Goal: Submit feedback/report problem

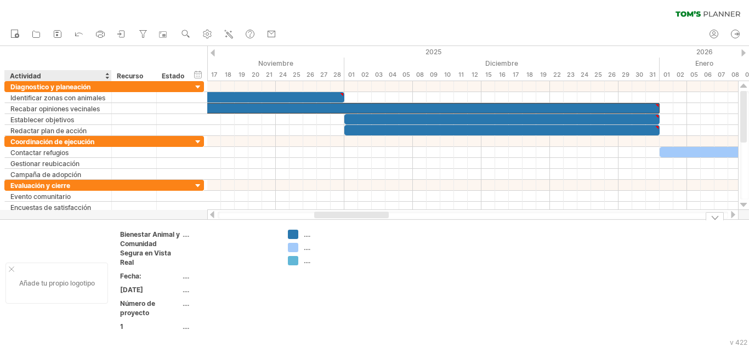
click at [10, 269] on div at bounding box center [11, 268] width 5 height 5
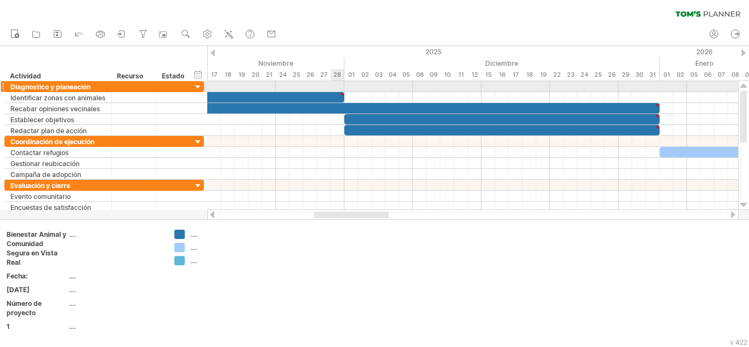
click at [340, 92] on div at bounding box center [472, 86] width 531 height 11
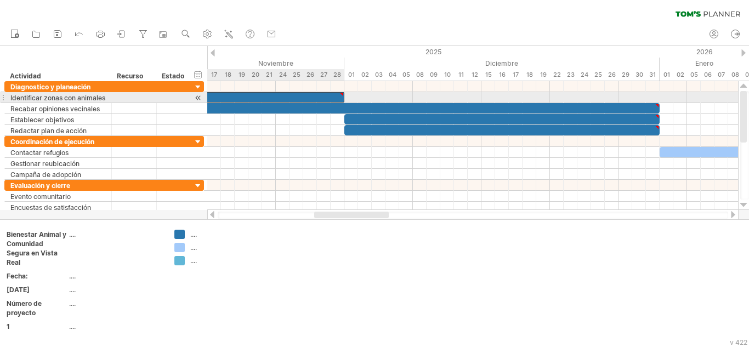
click at [344, 94] on div at bounding box center [341, 94] width 5 height 5
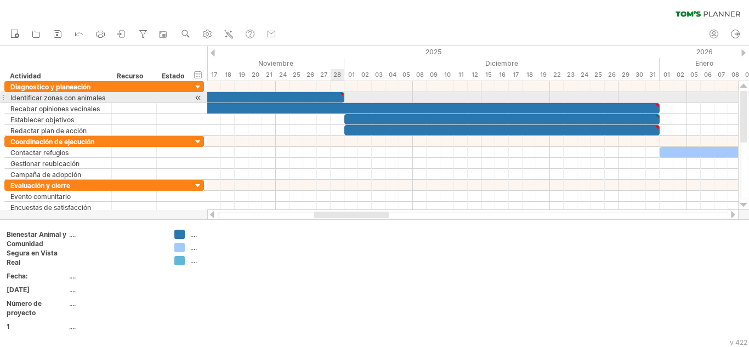
click at [341, 92] on div at bounding box center [341, 94] width 5 height 5
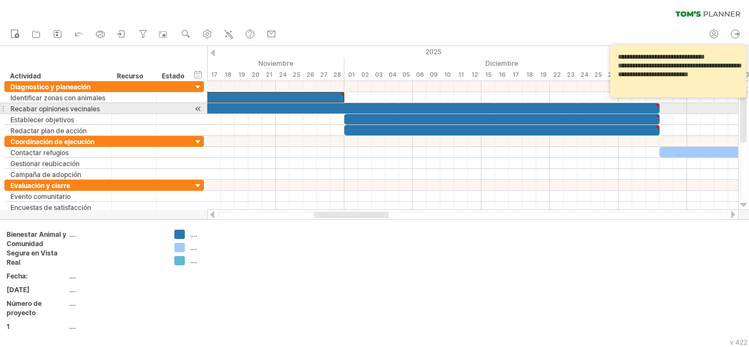
click at [655, 105] on div at bounding box center [656, 105] width 5 height 5
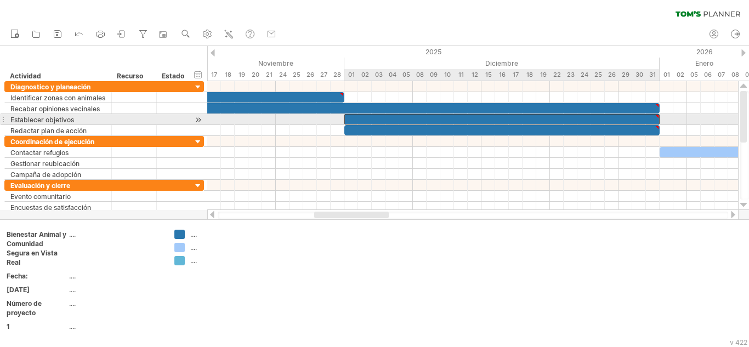
click at [657, 116] on div at bounding box center [656, 116] width 5 height 5
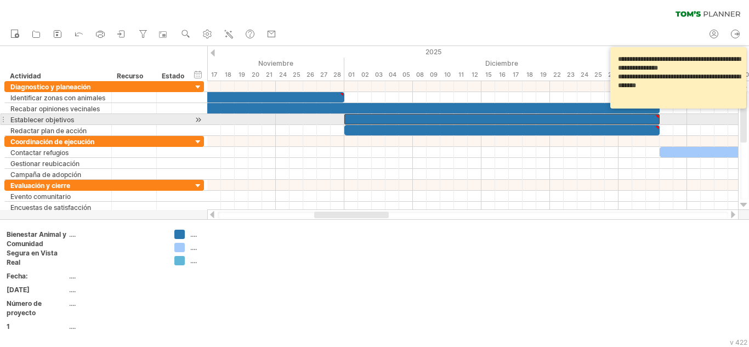
click at [656, 115] on div at bounding box center [656, 116] width 5 height 5
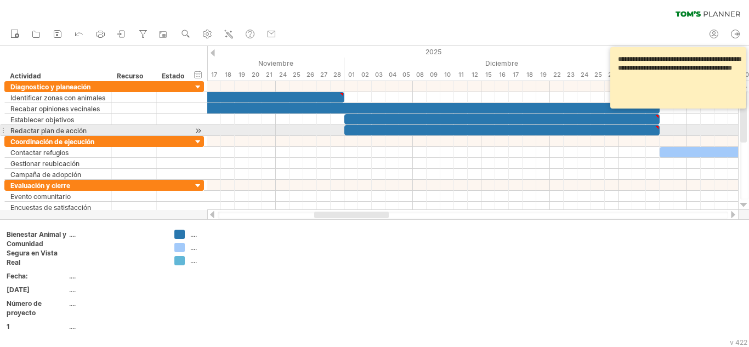
click at [657, 128] on div at bounding box center [656, 127] width 5 height 5
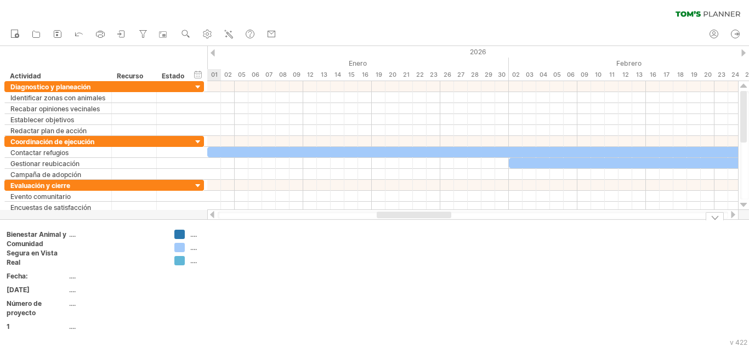
drag, startPoint x: 332, startPoint y: 212, endPoint x: 395, endPoint y: 219, distance: 62.9
click at [395, 219] on div "Intentando acceder a [DOMAIN_NAME] ... Conectado de nuevo... 0% borrar filtro" at bounding box center [374, 173] width 749 height 347
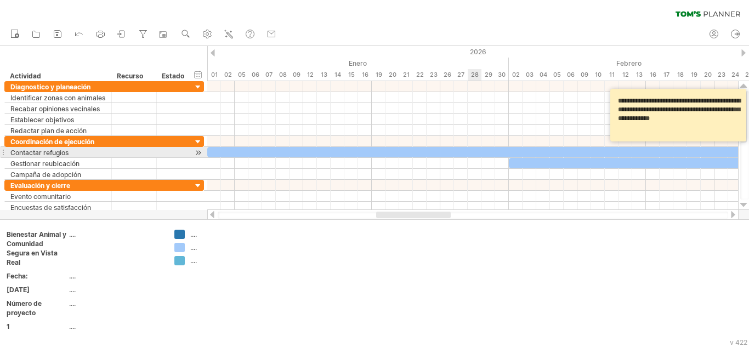
click at [478, 152] on div at bounding box center [495, 152] width 576 height 10
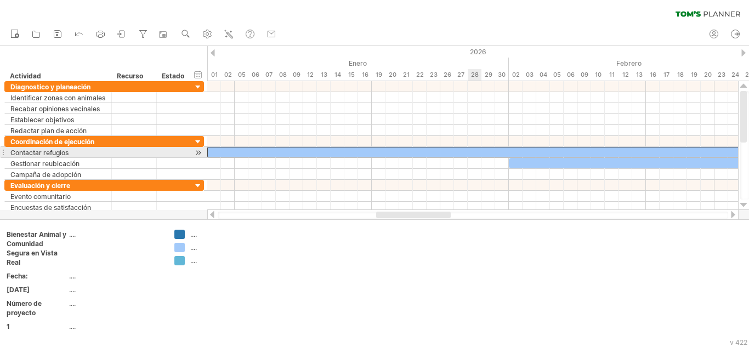
click at [478, 152] on div at bounding box center [495, 152] width 576 height 10
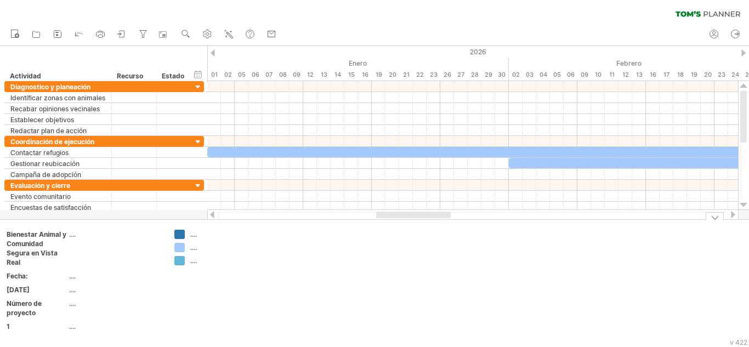
click at [479, 153] on div at bounding box center [495, 152] width 576 height 10
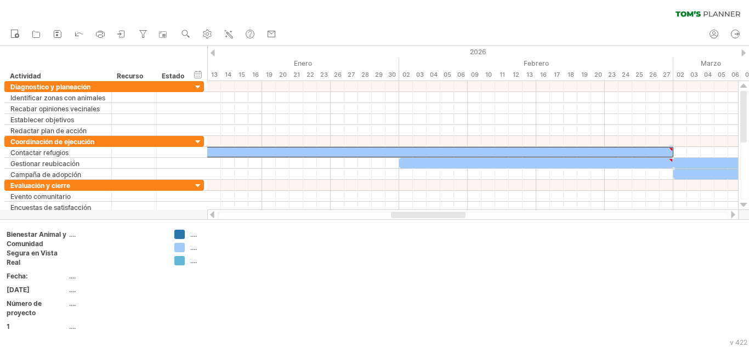
drag, startPoint x: 444, startPoint y: 215, endPoint x: 459, endPoint y: 213, distance: 15.0
click at [459, 213] on div at bounding box center [428, 215] width 75 height 7
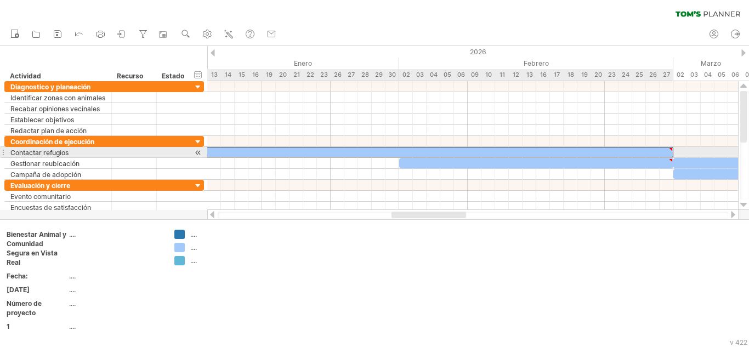
click at [669, 147] on div at bounding box center [670, 149] width 5 height 5
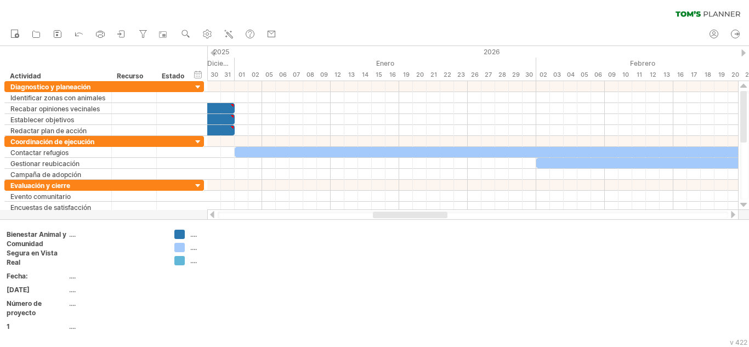
drag, startPoint x: 429, startPoint y: 216, endPoint x: 410, endPoint y: 215, distance: 18.7
click at [410, 215] on div at bounding box center [410, 215] width 75 height 7
click at [438, 152] on div at bounding box center [523, 152] width 576 height 10
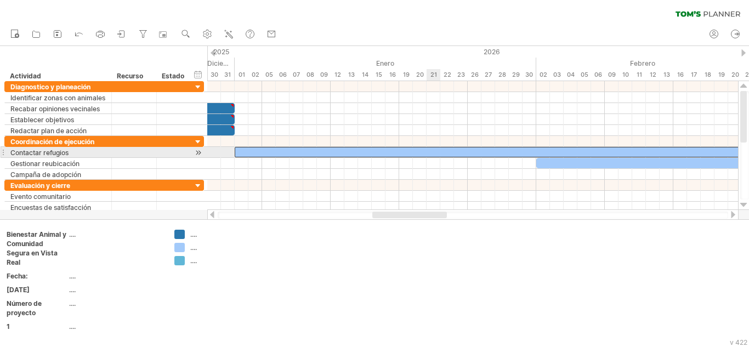
click at [438, 152] on div at bounding box center [523, 152] width 576 height 10
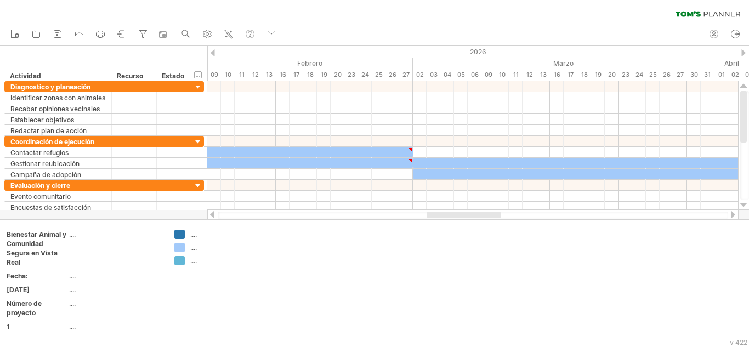
drag, startPoint x: 430, startPoint y: 215, endPoint x: 485, endPoint y: 215, distance: 54.3
click at [485, 215] on div at bounding box center [463, 215] width 75 height 7
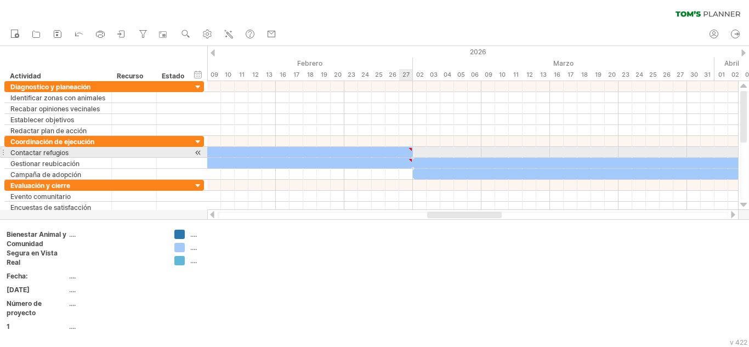
click at [410, 150] on div at bounding box center [410, 149] width 5 height 5
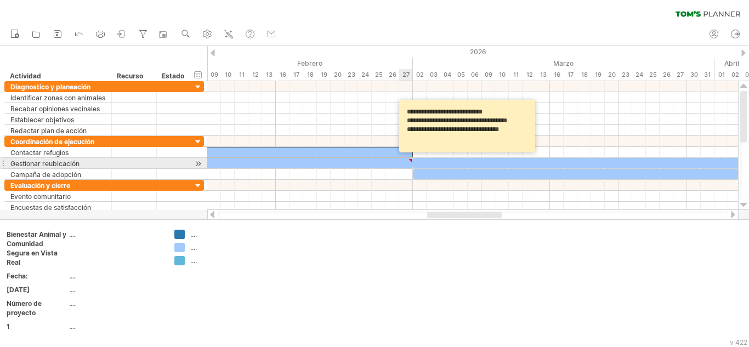
click at [409, 161] on div at bounding box center [410, 160] width 5 height 5
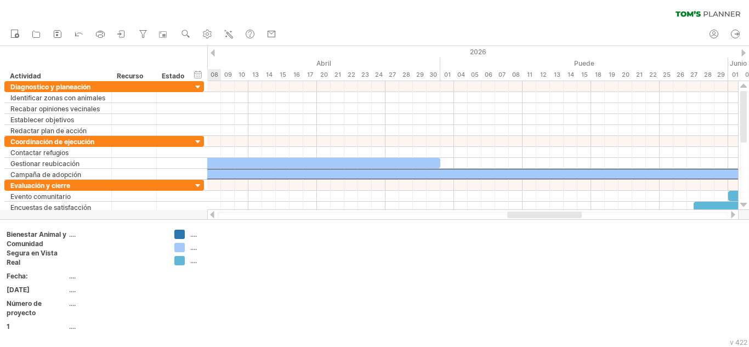
drag, startPoint x: 500, startPoint y: 215, endPoint x: 580, endPoint y: 215, distance: 80.0
click at [580, 215] on div at bounding box center [544, 215] width 75 height 7
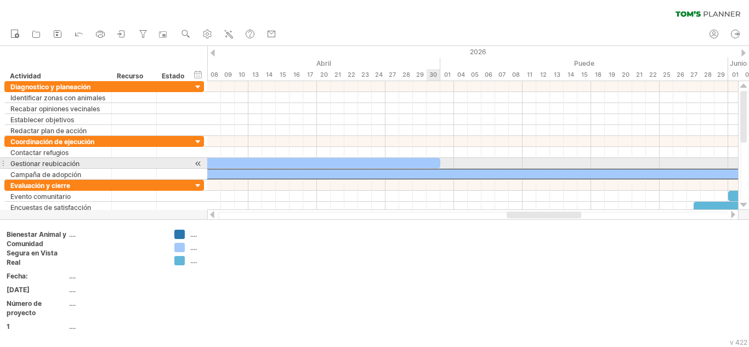
click at [430, 162] on div at bounding box center [138, 163] width 603 height 10
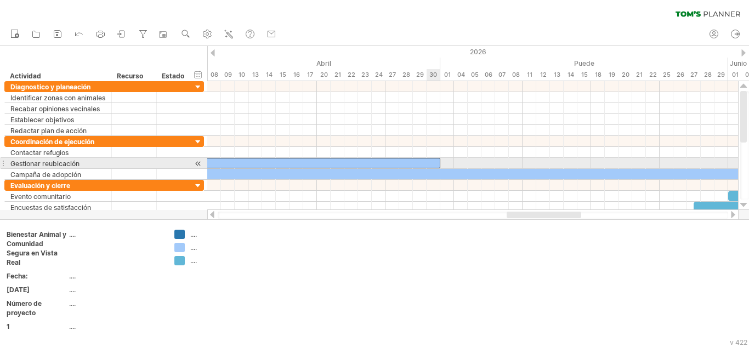
click at [430, 162] on div at bounding box center [138, 163] width 603 height 10
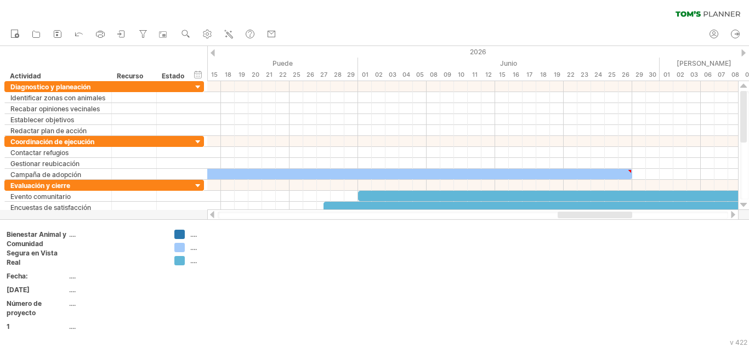
click at [732, 214] on div at bounding box center [732, 214] width 9 height 7
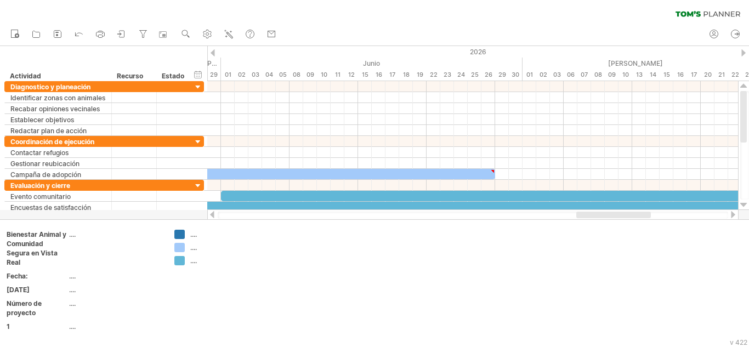
click at [732, 214] on div at bounding box center [732, 214] width 9 height 7
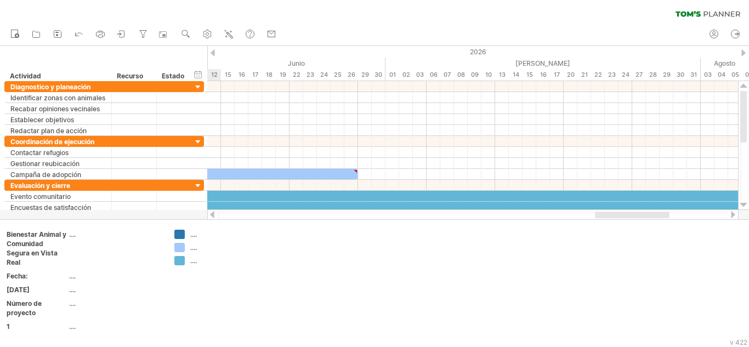
click at [732, 214] on div at bounding box center [732, 214] width 9 height 7
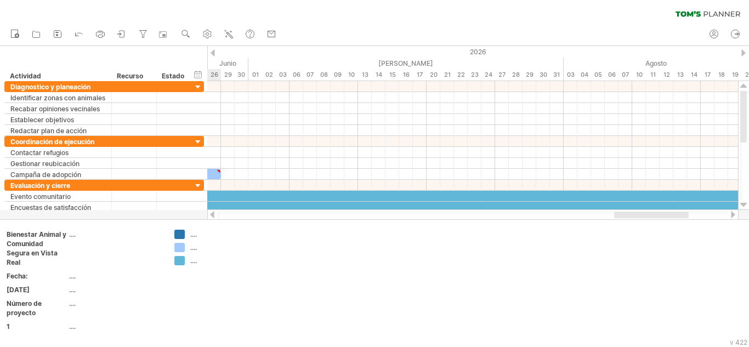
click at [732, 214] on div at bounding box center [732, 214] width 9 height 7
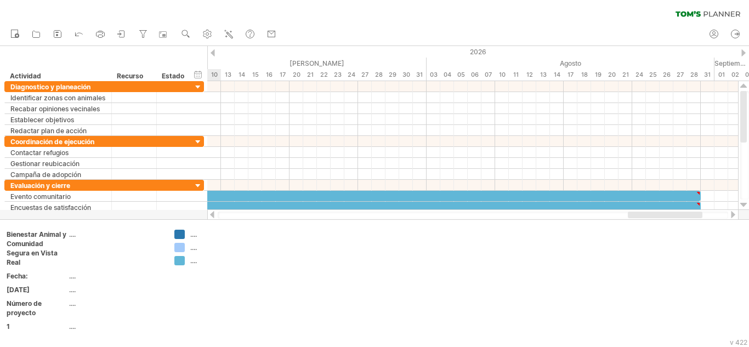
click at [732, 214] on div at bounding box center [732, 214] width 9 height 7
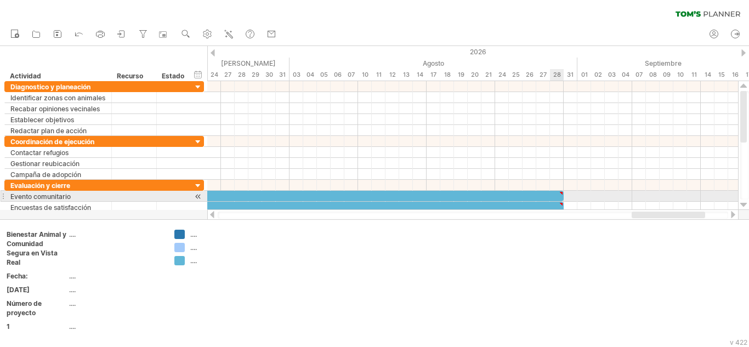
click at [561, 193] on div at bounding box center [561, 193] width 5 height 5
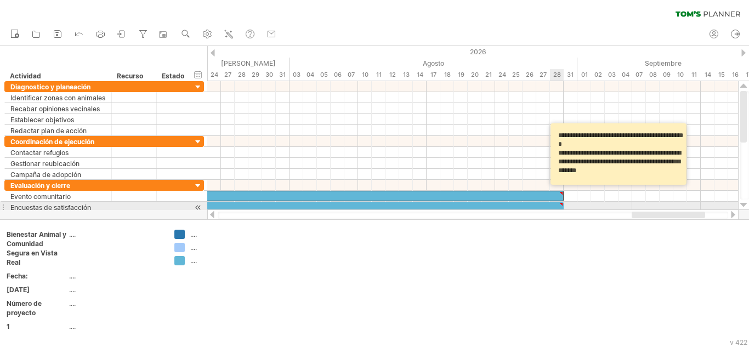
type textarea "**********"
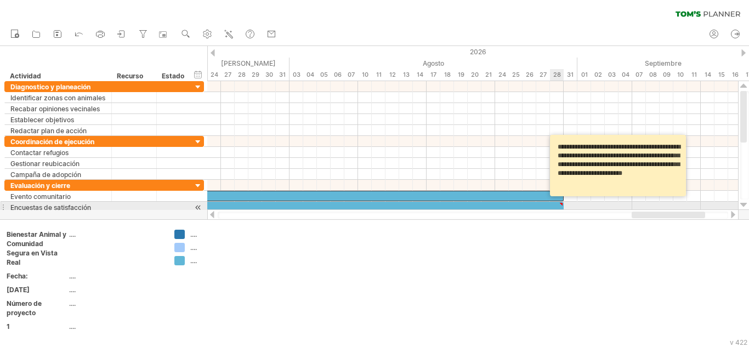
click at [562, 205] on div at bounding box center [561, 204] width 5 height 5
